Goal: Transaction & Acquisition: Purchase product/service

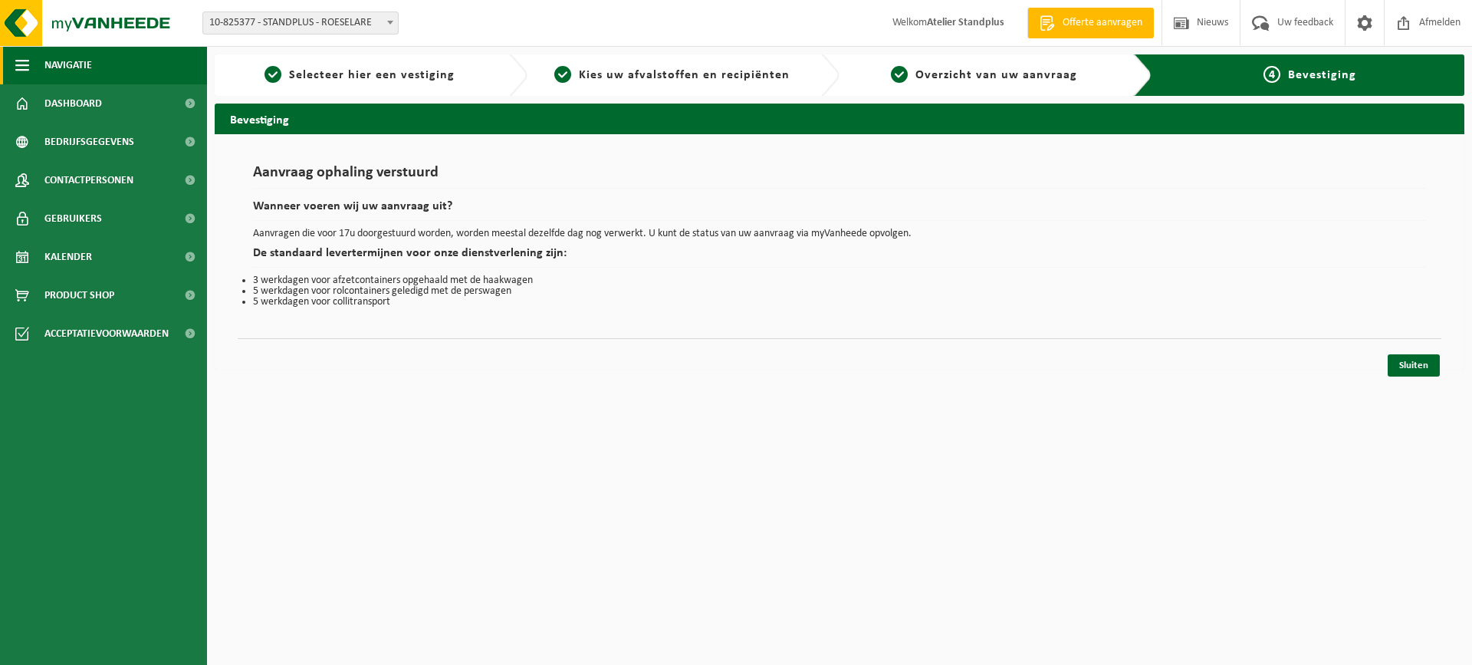
click at [84, 54] on span "Navigatie" at bounding box center [68, 65] width 48 height 38
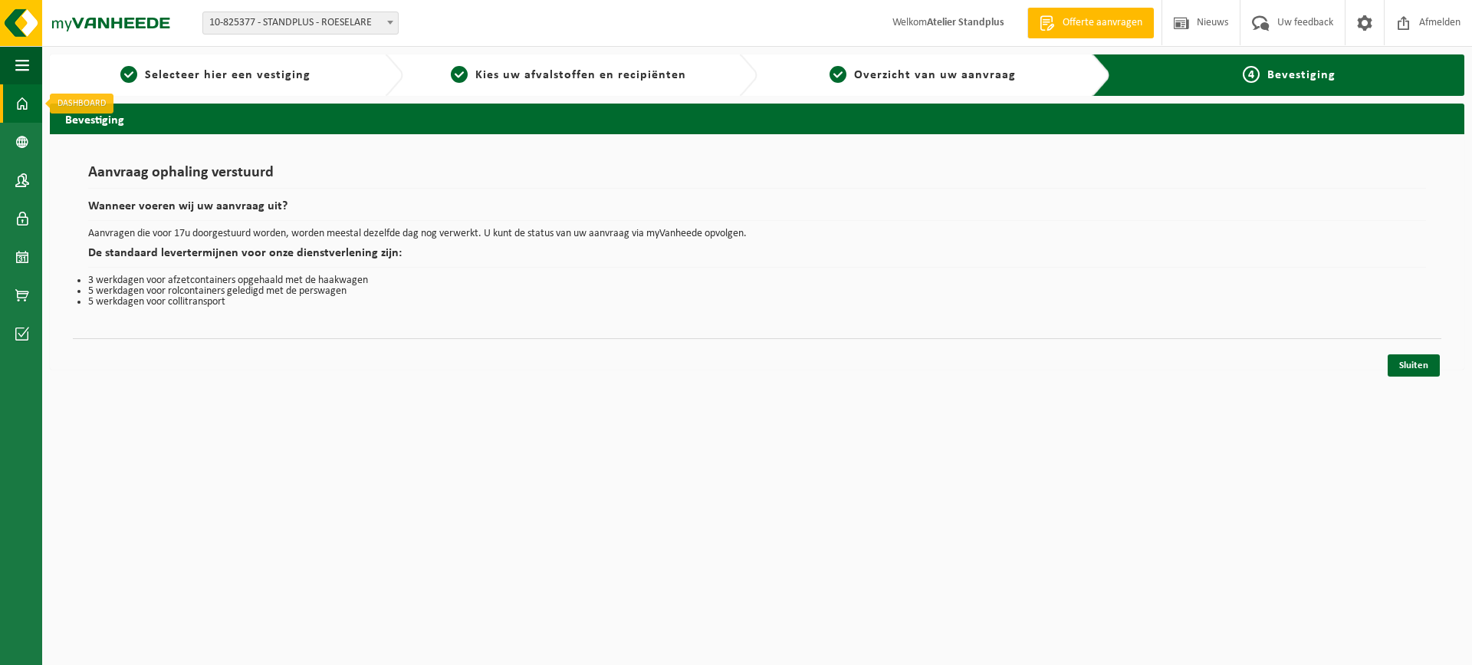
click at [27, 92] on span at bounding box center [22, 103] width 14 height 38
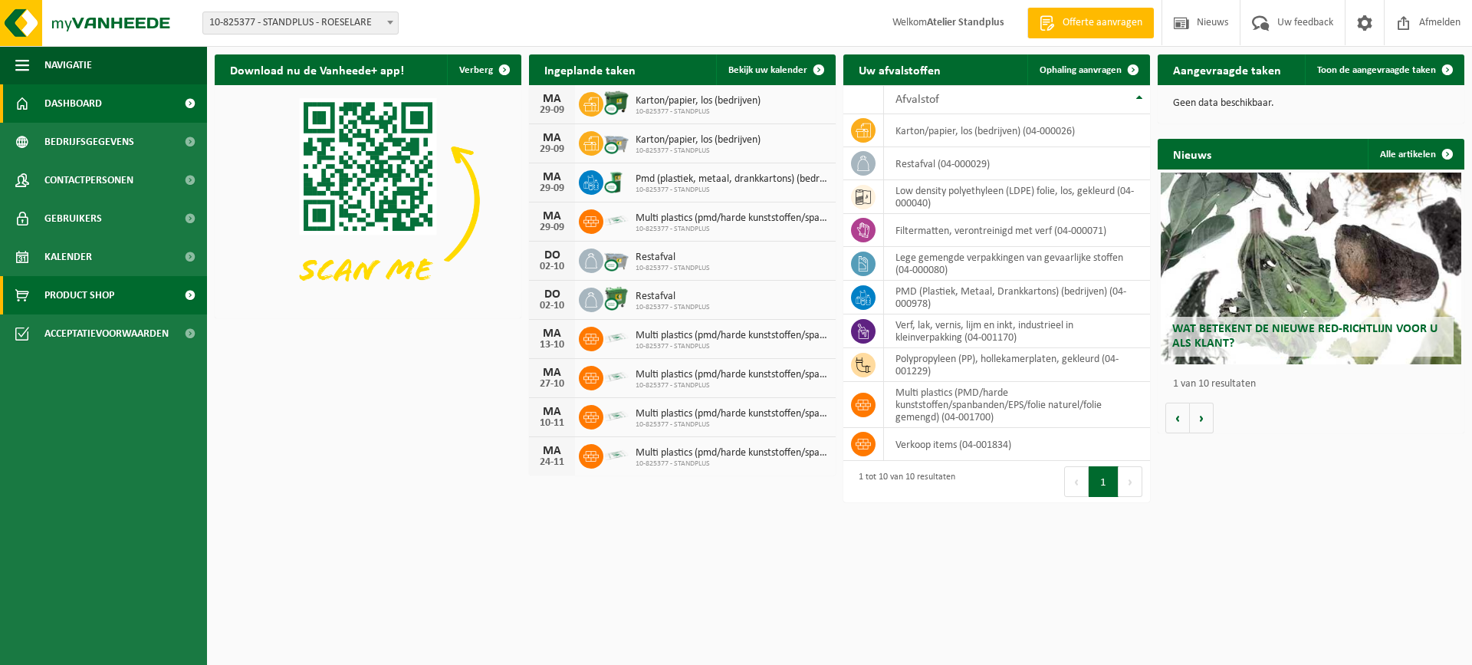
click at [89, 295] on span "Product Shop" at bounding box center [79, 295] width 70 height 38
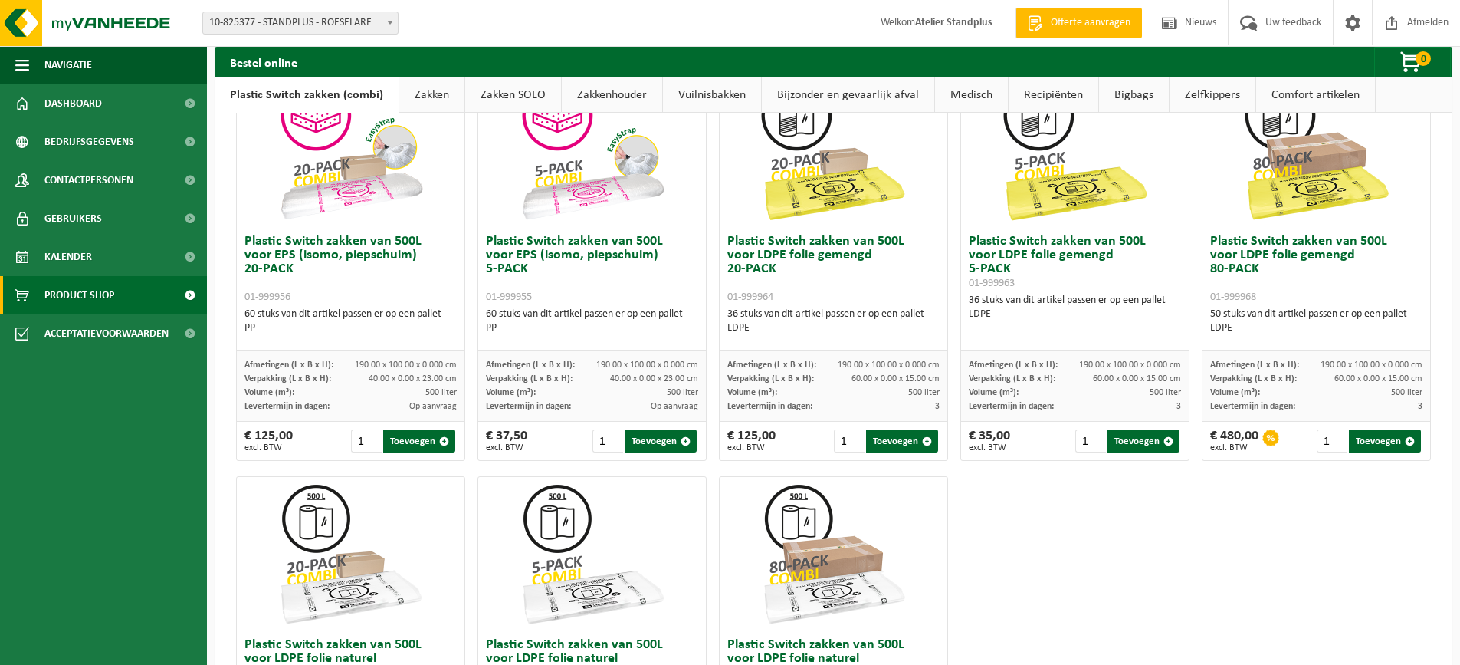
scroll to position [460, 0]
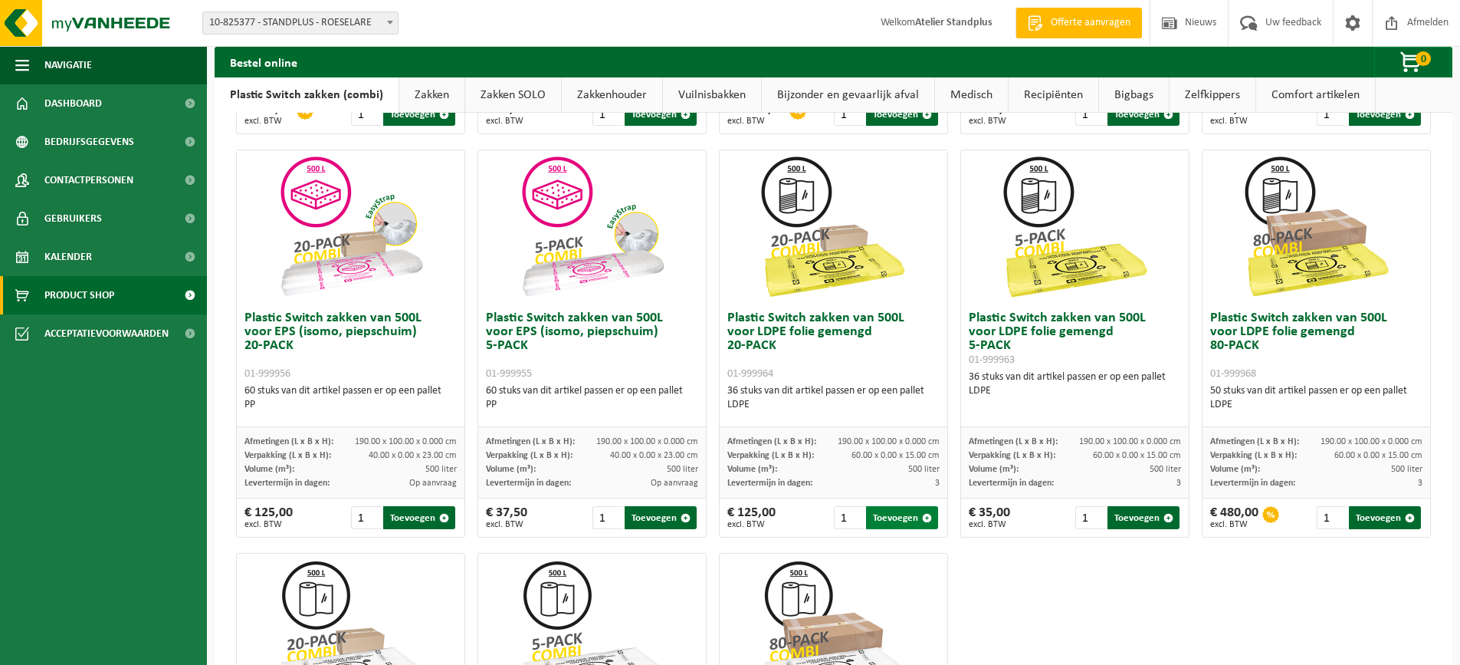
click at [912, 514] on button "Toevoegen" at bounding box center [902, 517] width 72 height 23
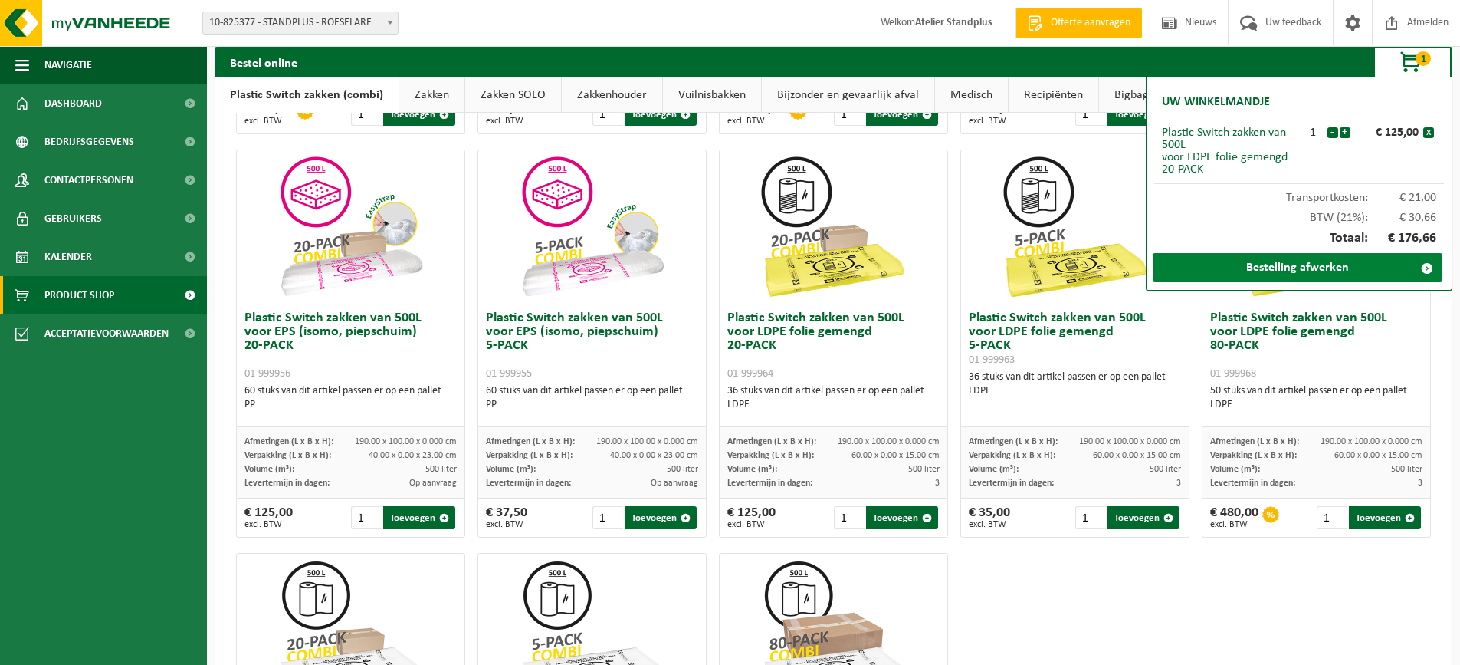
click at [1237, 273] on link "Bestelling afwerken" at bounding box center [1298, 267] width 290 height 29
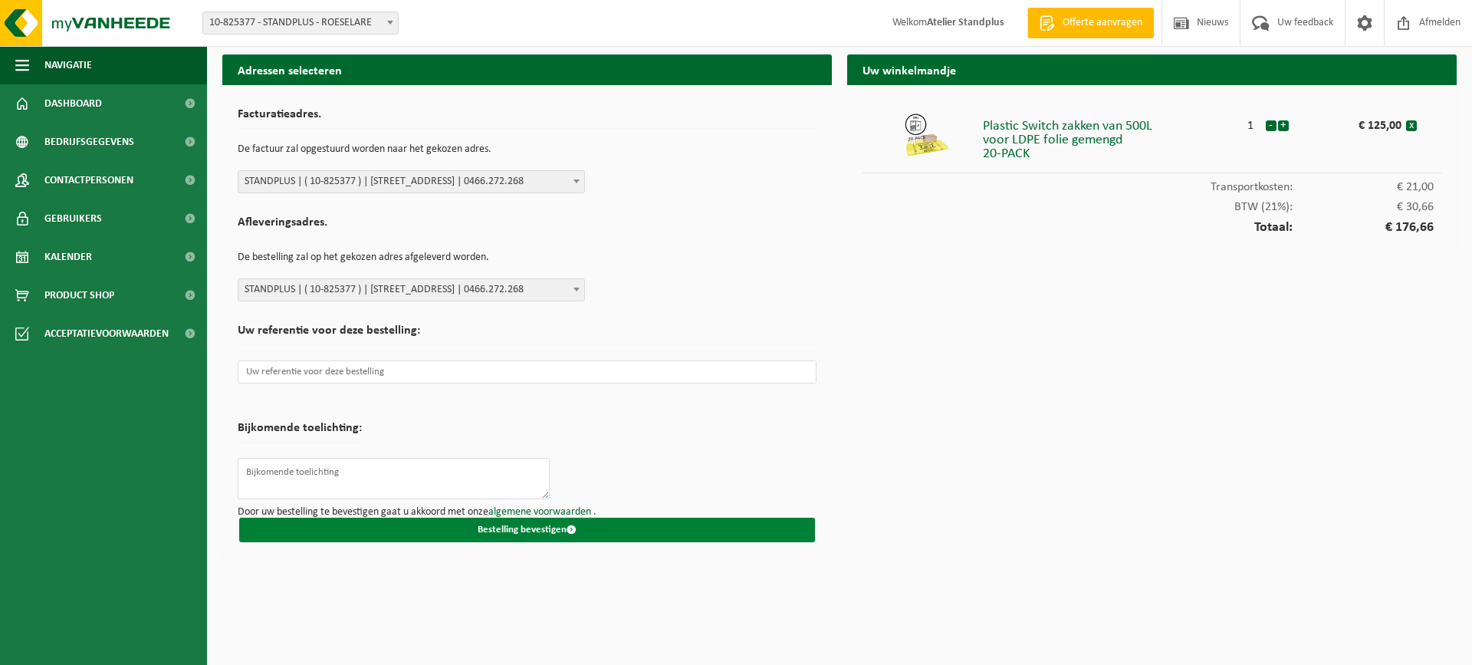
click at [481, 529] on button "Bestelling bevestigen" at bounding box center [527, 529] width 576 height 25
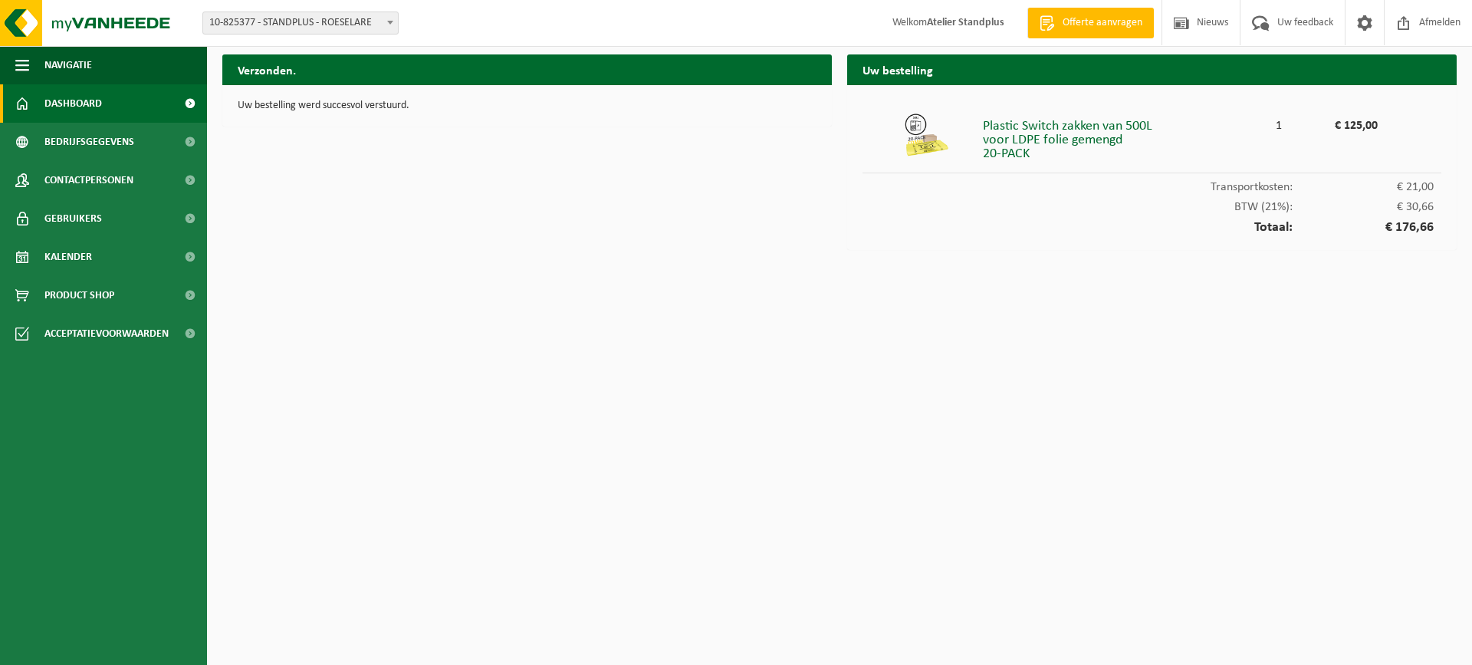
click at [130, 110] on link "Dashboard" at bounding box center [103, 103] width 207 height 38
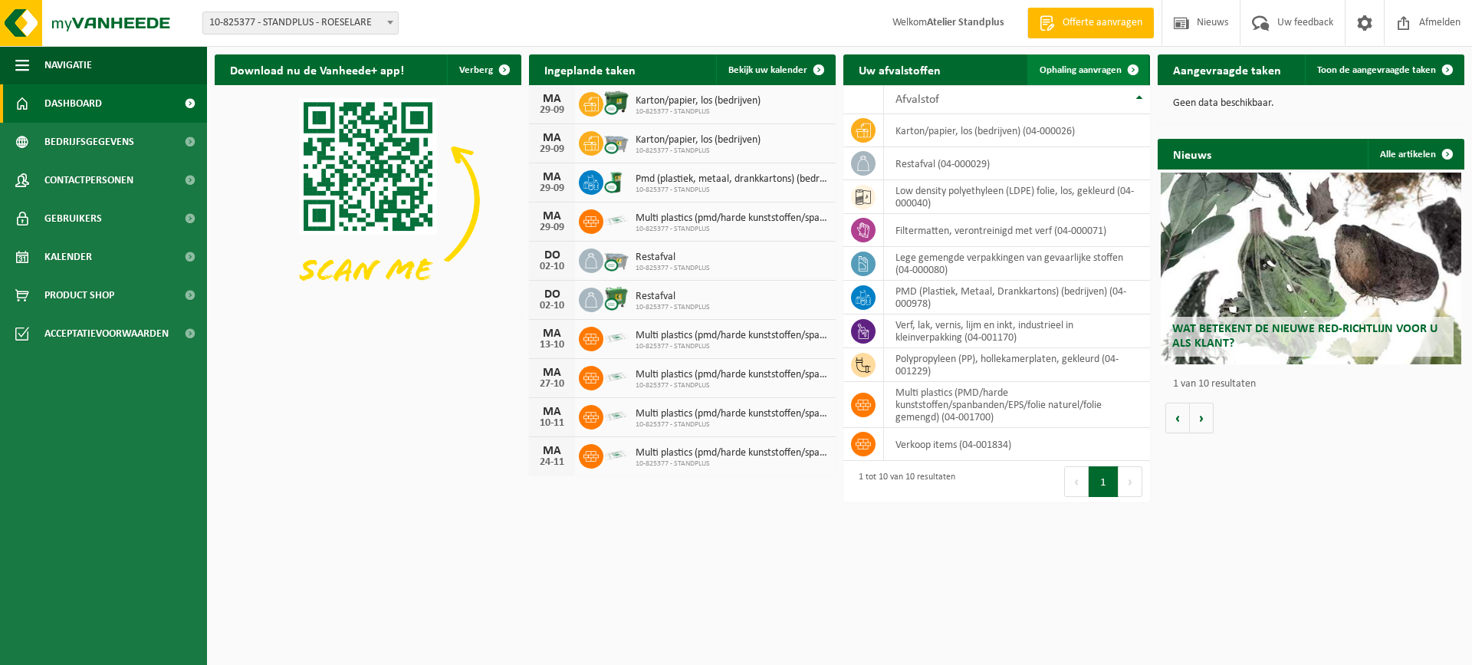
click at [1072, 66] on span "Ophaling aanvragen" at bounding box center [1081, 70] width 82 height 10
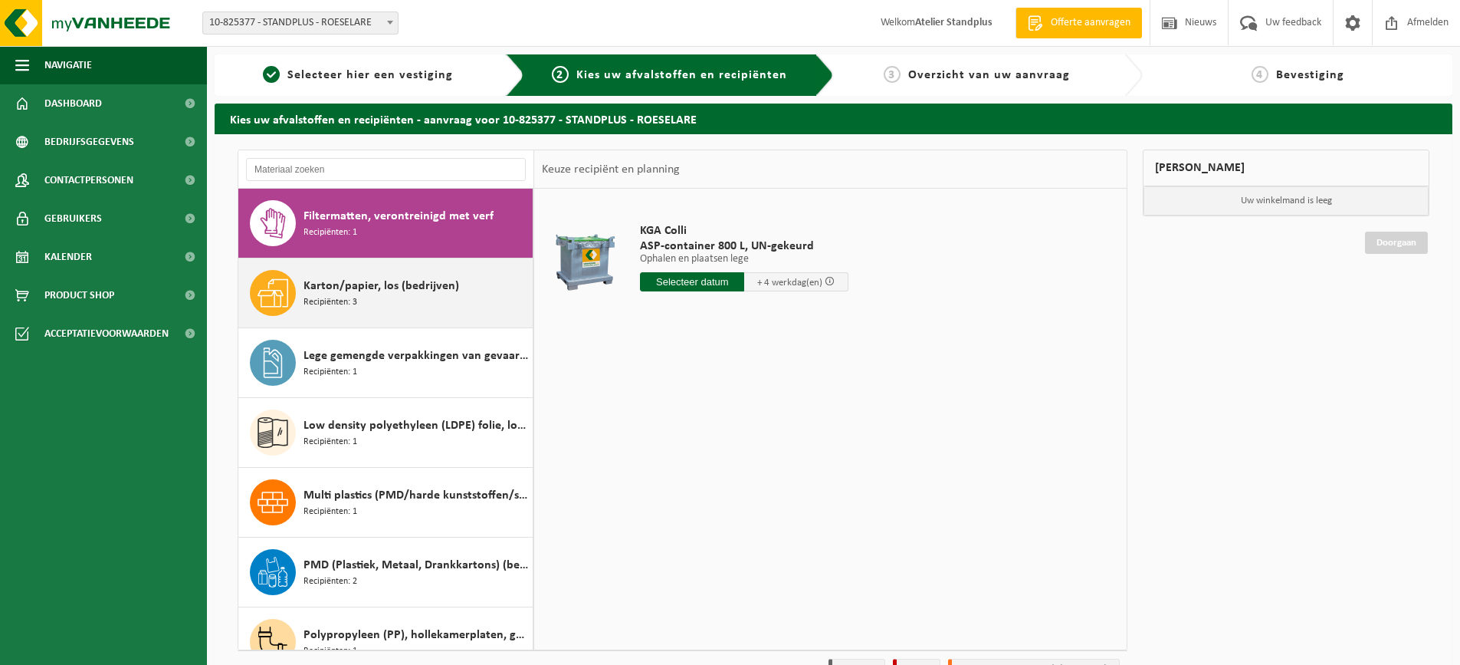
click at [343, 314] on div "Karton/papier, los (bedrijven) Recipiënten: 3" at bounding box center [416, 293] width 225 height 46
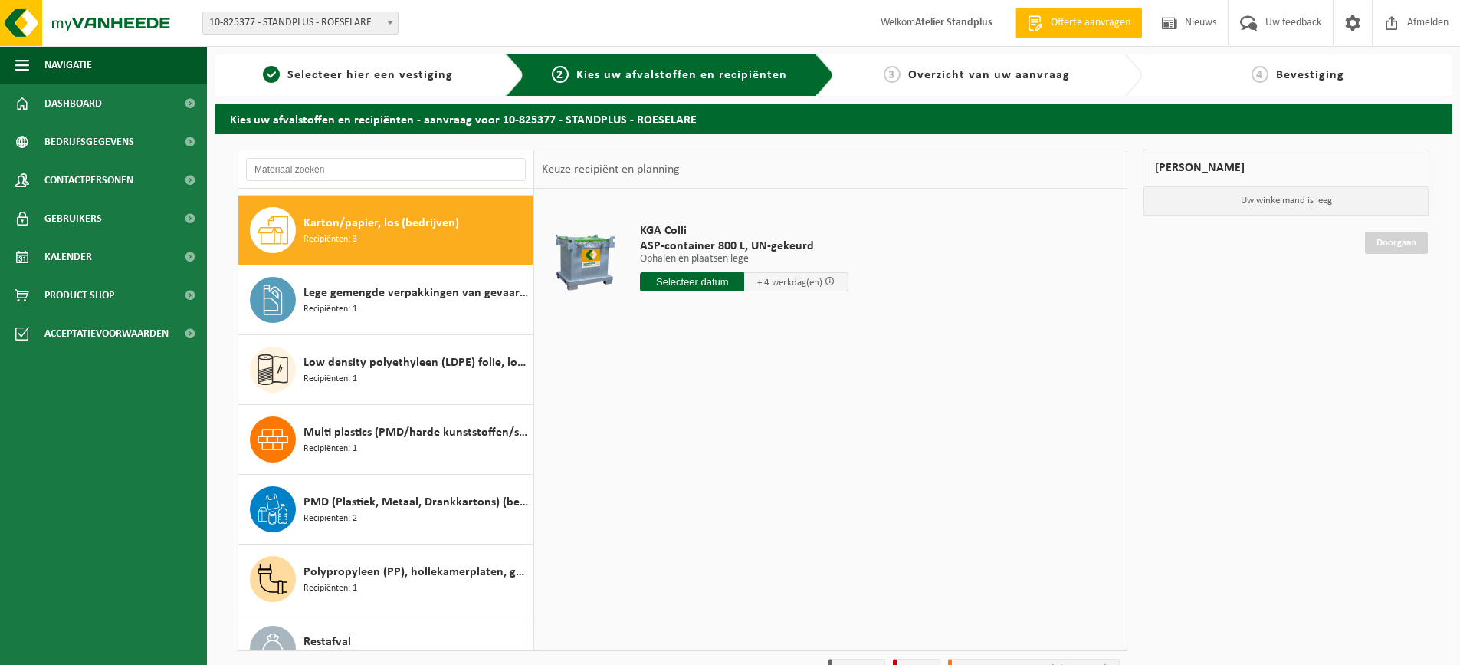
scroll to position [70, 0]
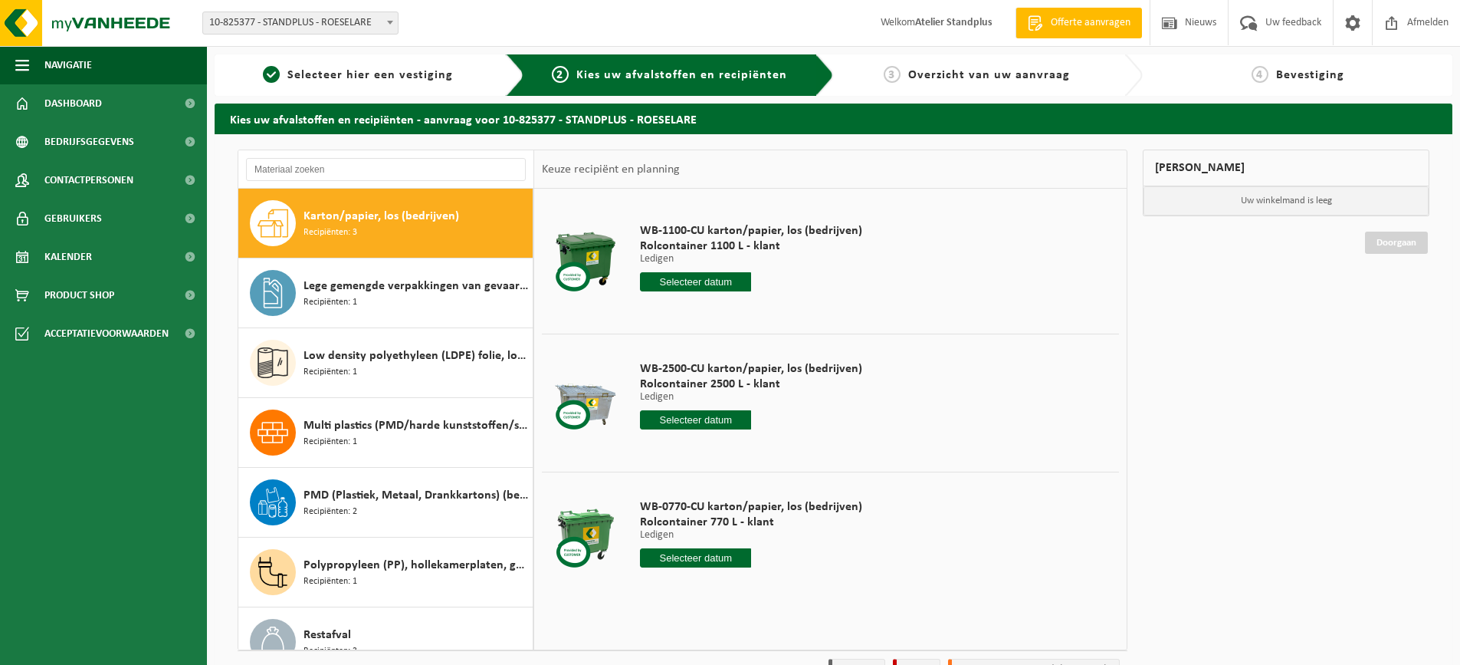
click at [684, 422] on input "text" at bounding box center [695, 419] width 111 height 19
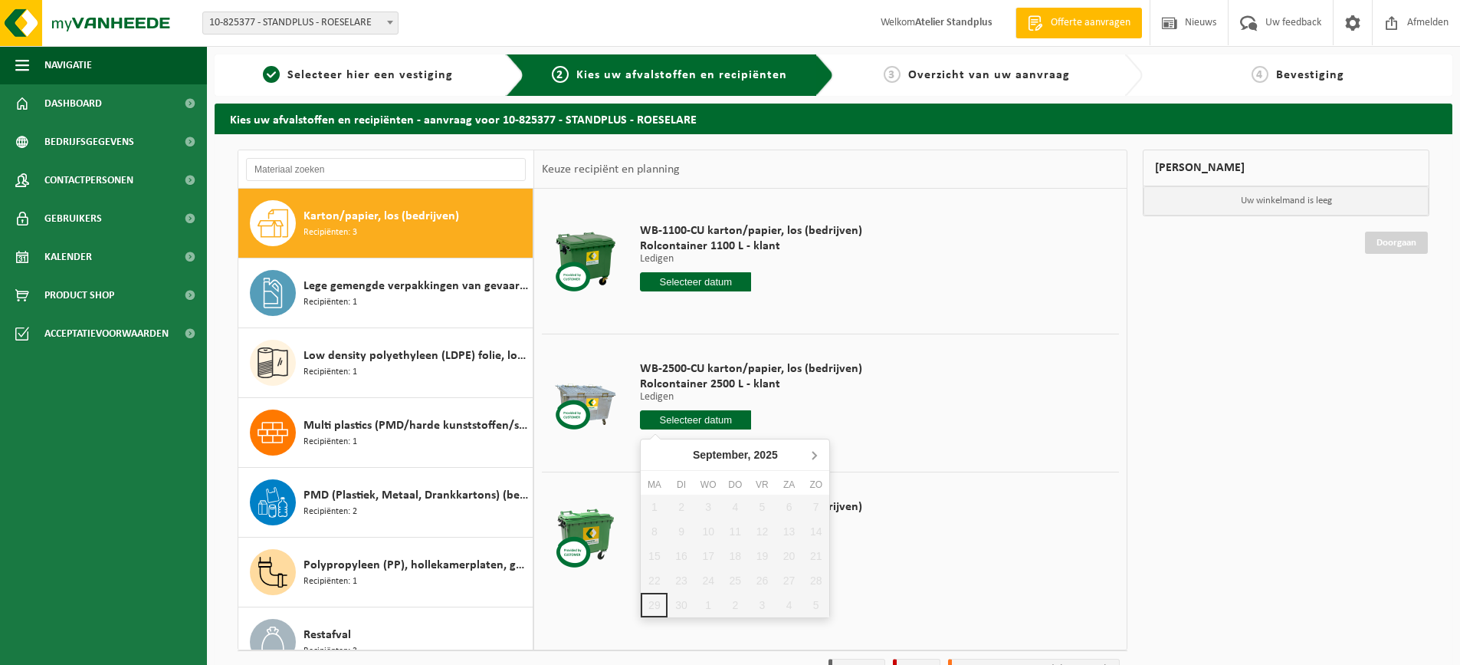
click at [820, 457] on icon at bounding box center [814, 454] width 25 height 25
click at [649, 531] on div "6" at bounding box center [654, 531] width 27 height 25
type input "Van [DATE]"
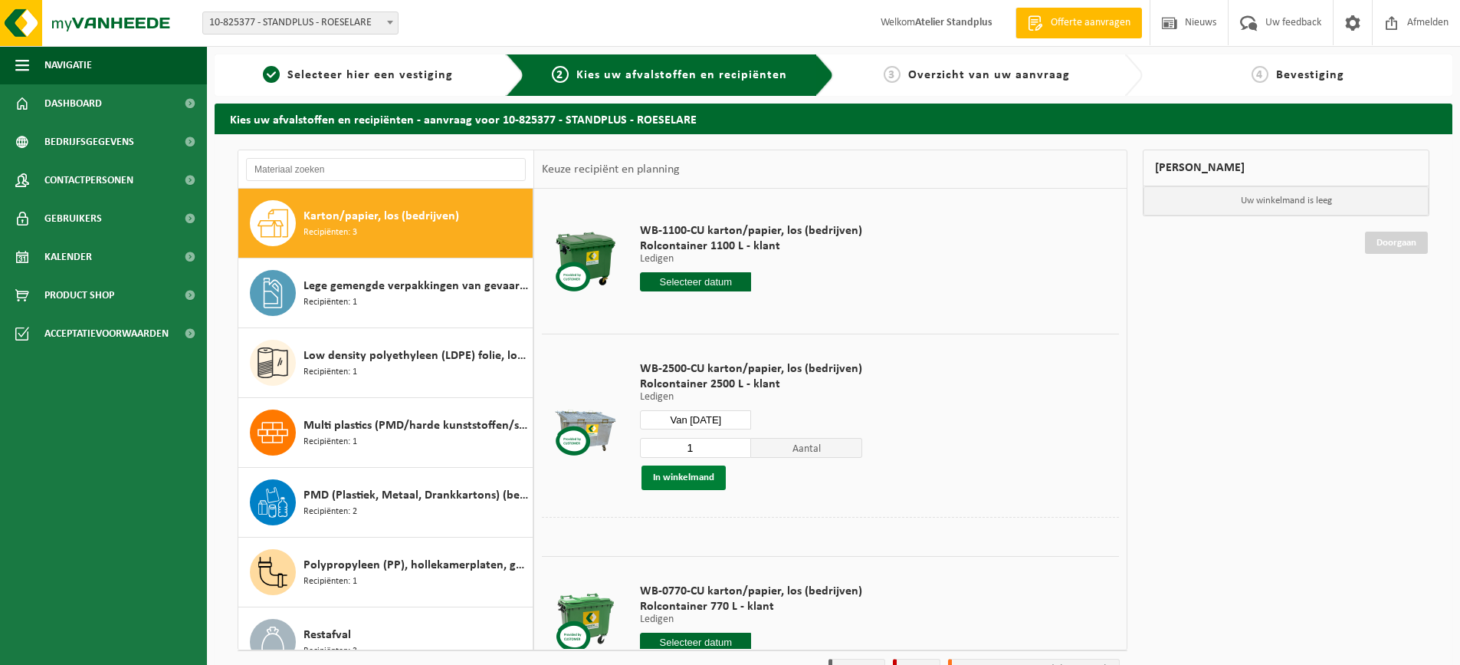
click at [695, 481] on button "In winkelmand" at bounding box center [684, 477] width 84 height 25
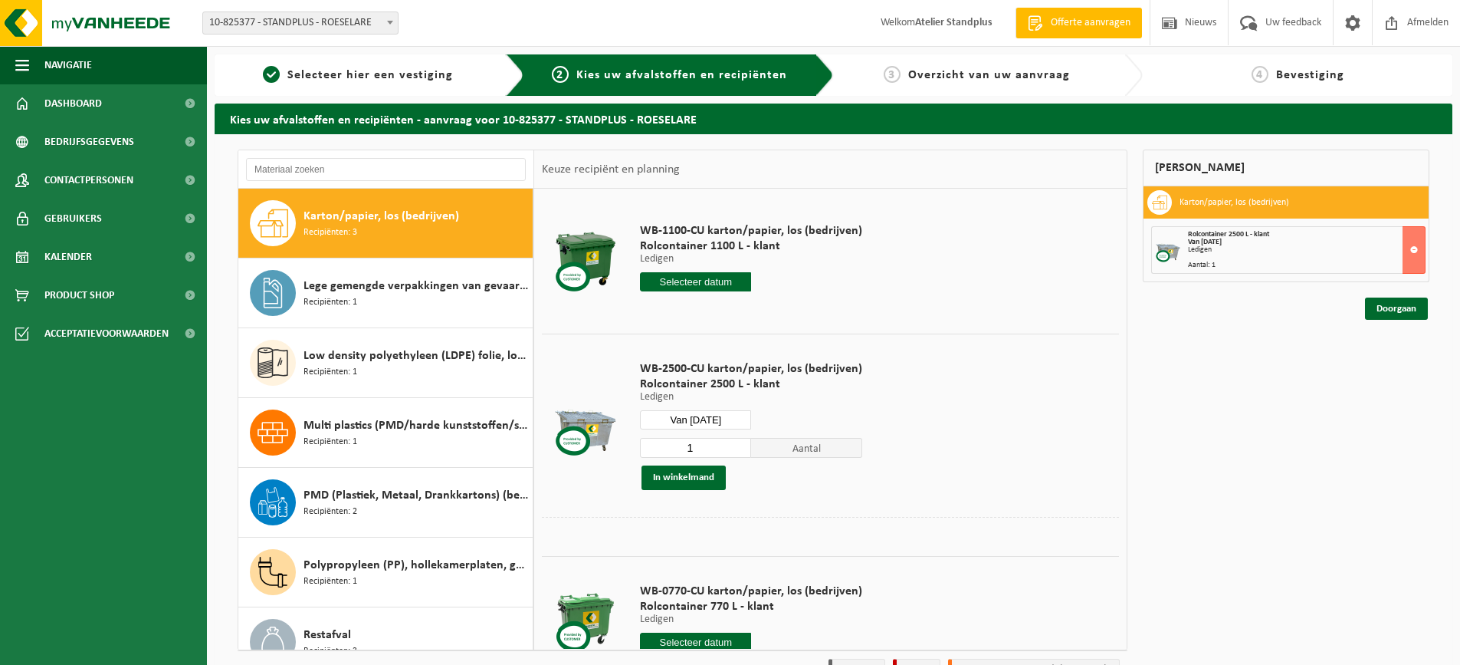
click at [710, 278] on input "text" at bounding box center [695, 281] width 111 height 19
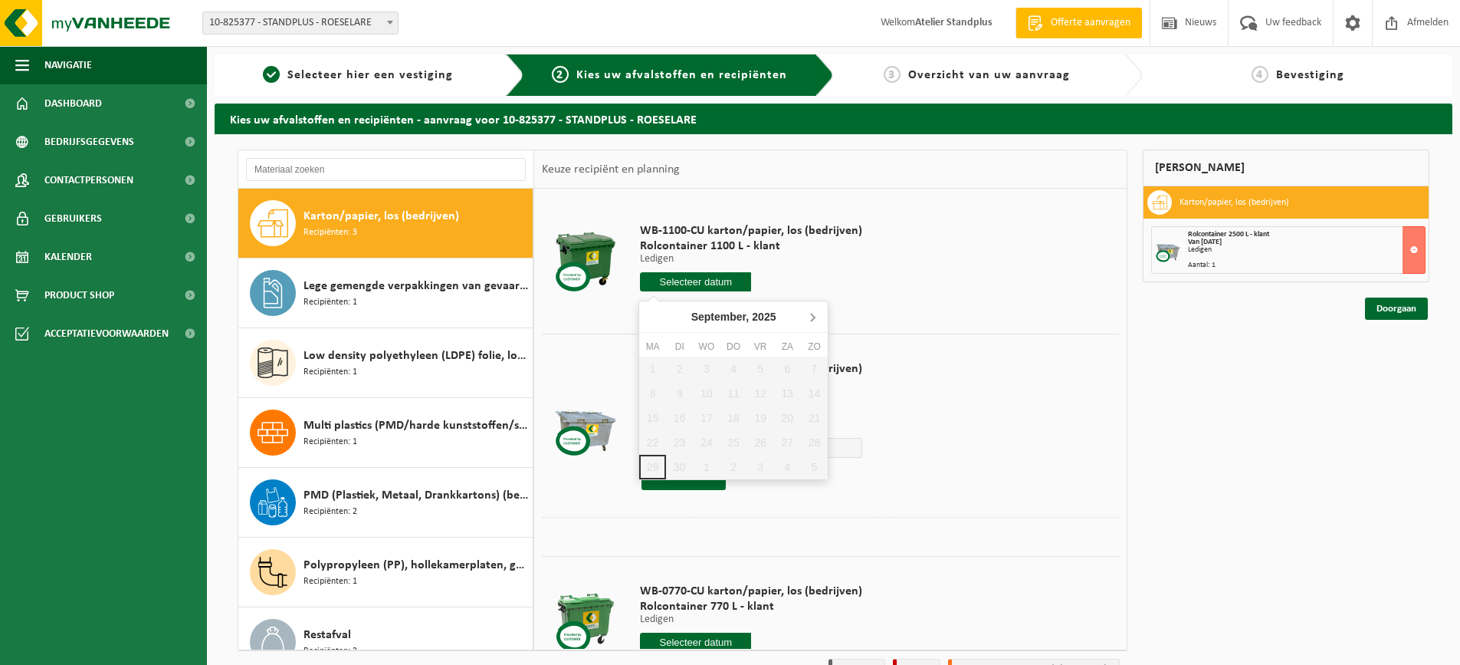
click at [810, 320] on icon at bounding box center [812, 316] width 25 height 25
click at [659, 392] on div "6" at bounding box center [652, 393] width 27 height 25
type input "Van [DATE]"
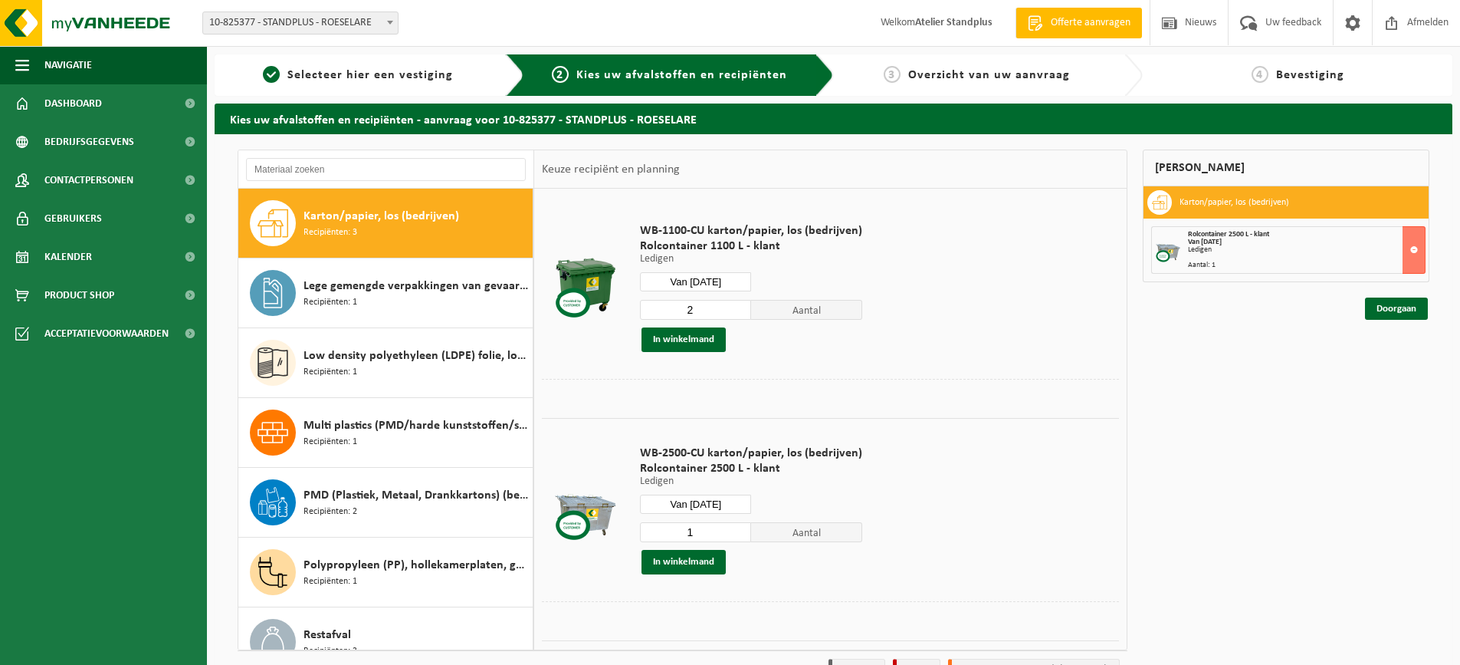
click at [739, 308] on input "2" at bounding box center [695, 310] width 111 height 20
type input "3"
click at [739, 308] on input "3" at bounding box center [695, 310] width 111 height 20
click at [718, 331] on button "In winkelmand" at bounding box center [684, 339] width 84 height 25
click at [1383, 371] on link "Doorgaan" at bounding box center [1396, 364] width 63 height 22
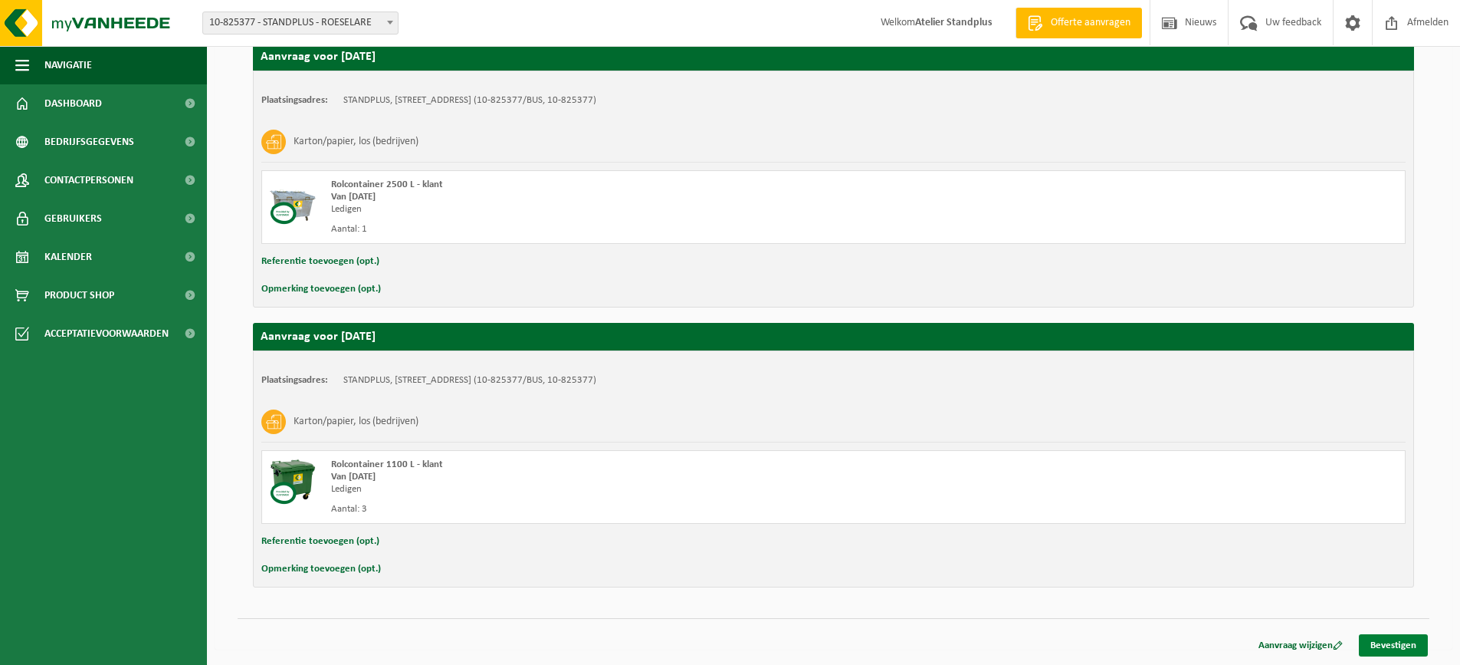
click at [1394, 636] on link "Bevestigen" at bounding box center [1393, 645] width 69 height 22
